Goal: Transaction & Acquisition: Purchase product/service

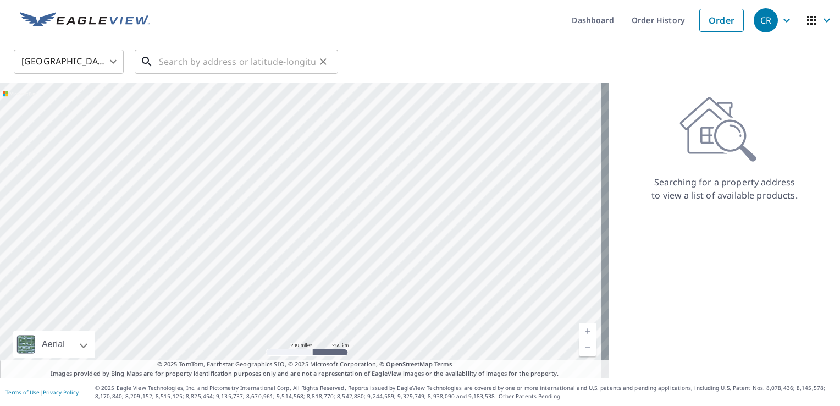
click at [260, 57] on input "text" at bounding box center [237, 61] width 157 height 31
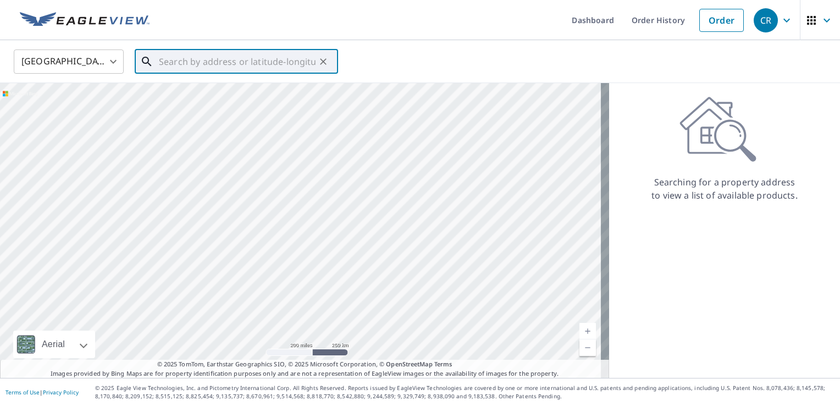
paste input "[STREET_ADDRESS]"
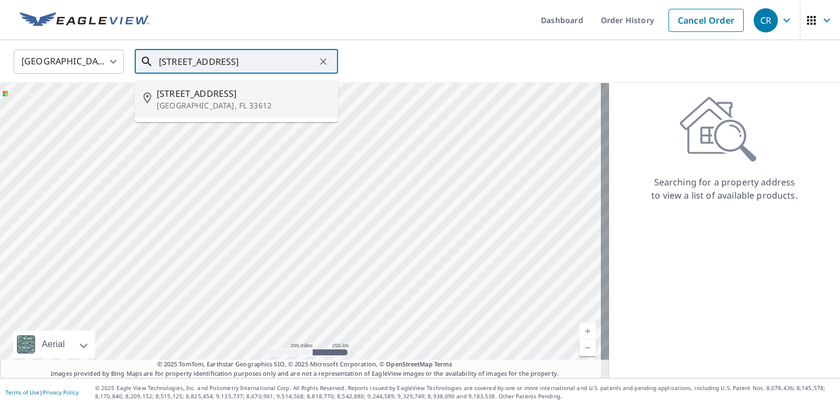
click at [230, 109] on p "[GEOGRAPHIC_DATA], FL 33612" at bounding box center [243, 105] width 173 height 11
type input "[STREET_ADDRESS]"
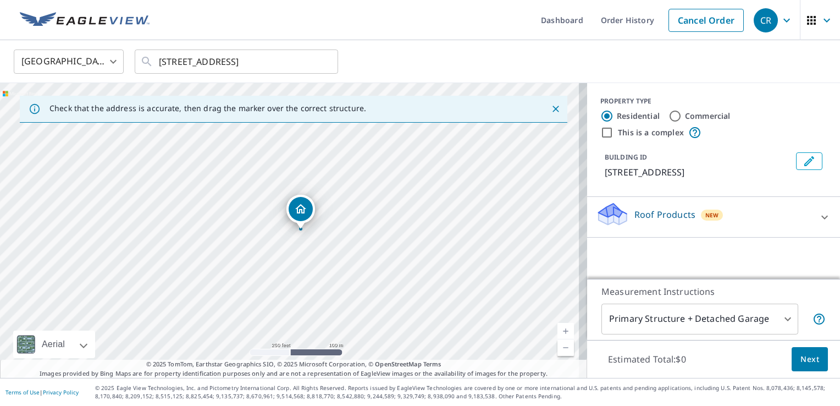
click at [801, 215] on div "Roof Products New" at bounding box center [704, 216] width 216 height 31
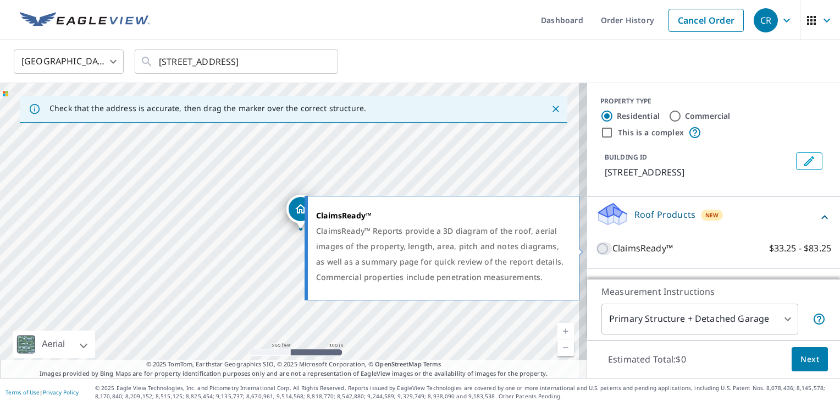
click at [599, 248] on input "ClaimsReady™ $33.25 - $83.25" at bounding box center [604, 248] width 17 height 13
checkbox input "true"
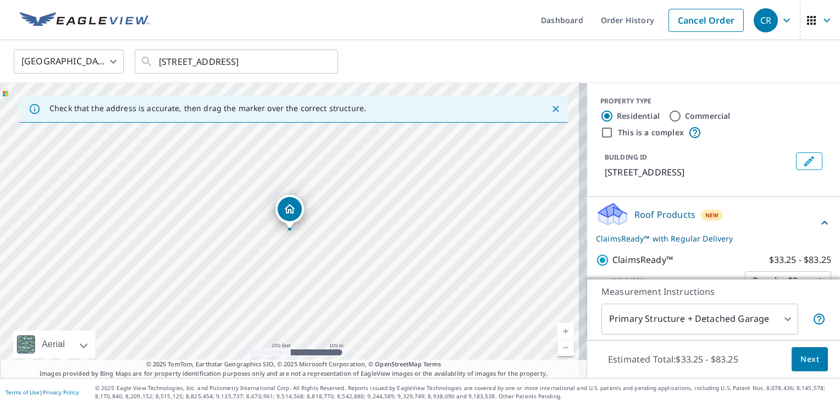
click at [801, 364] on span "Next" at bounding box center [810, 360] width 19 height 14
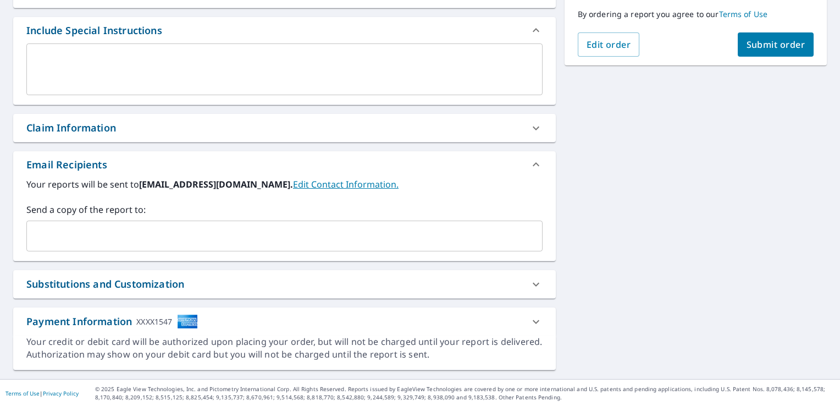
scroll to position [217, 0]
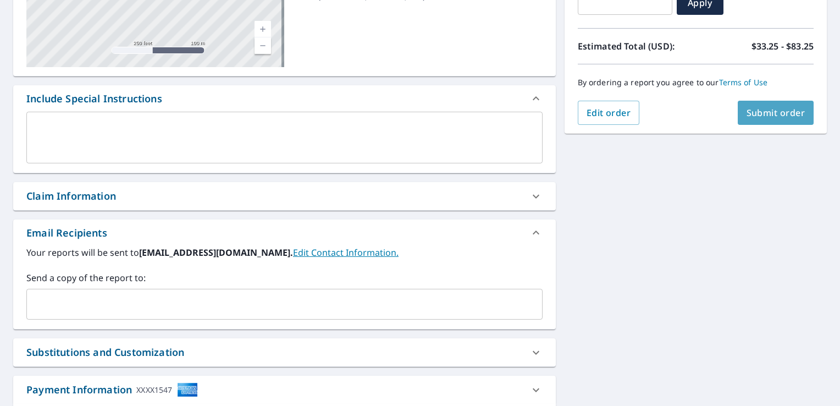
click at [770, 117] on span "Submit order" at bounding box center [776, 113] width 59 height 12
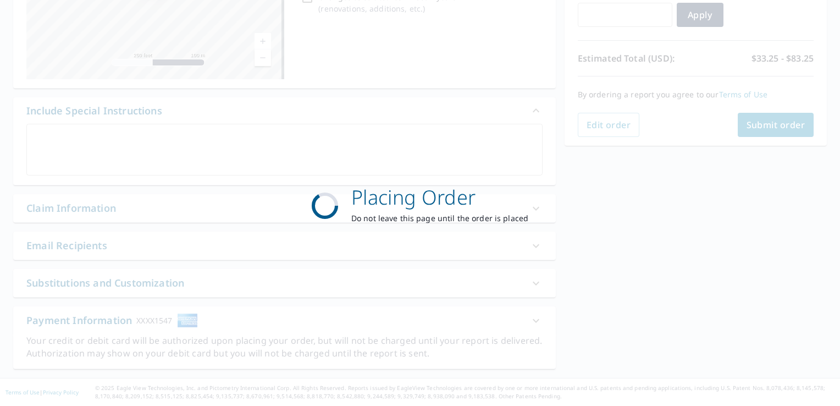
scroll to position [204, 0]
